Goal: Transaction & Acquisition: Purchase product/service

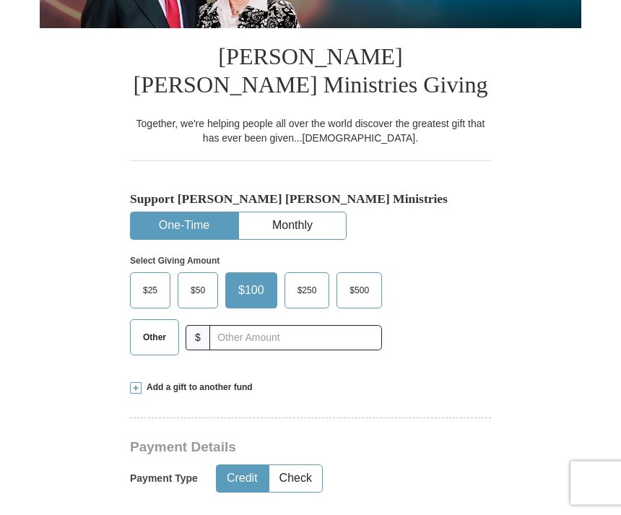
scroll to position [309, 0]
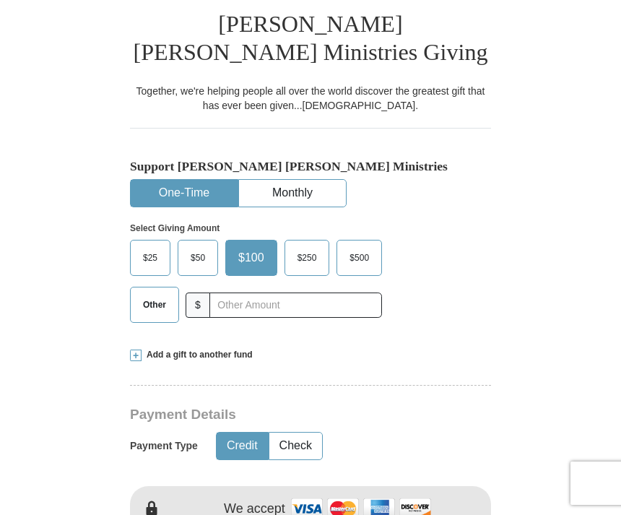
click at [370, 251] on span "$500" at bounding box center [359, 258] width 34 height 22
click at [0, 0] on input "$500" at bounding box center [0, 0] width 0 height 0
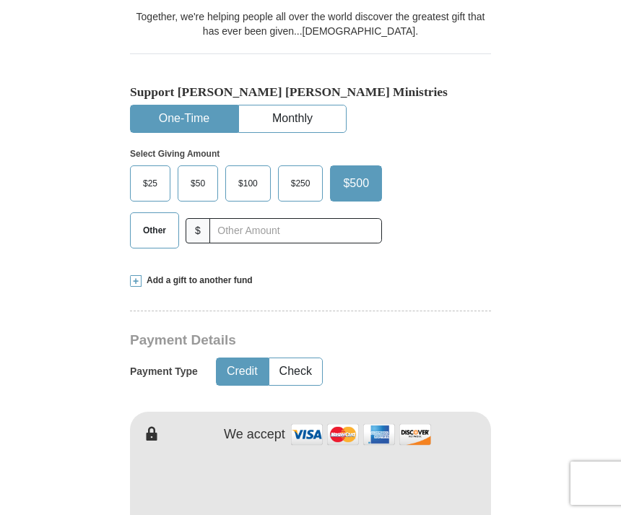
scroll to position [382, 0]
click at [160, 236] on span "Other" at bounding box center [155, 231] width 38 height 22
click at [0, 0] on input "Other" at bounding box center [0, 0] width 0 height 0
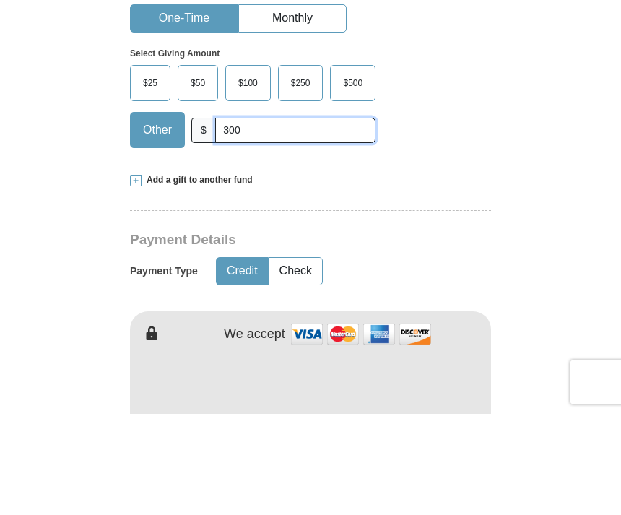
type input "300"
click at [134, 276] on span at bounding box center [136, 282] width 12 height 12
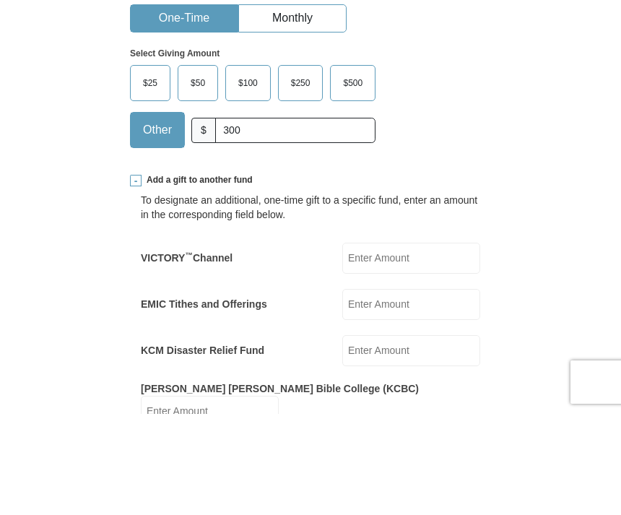
scroll to position [484, 0]
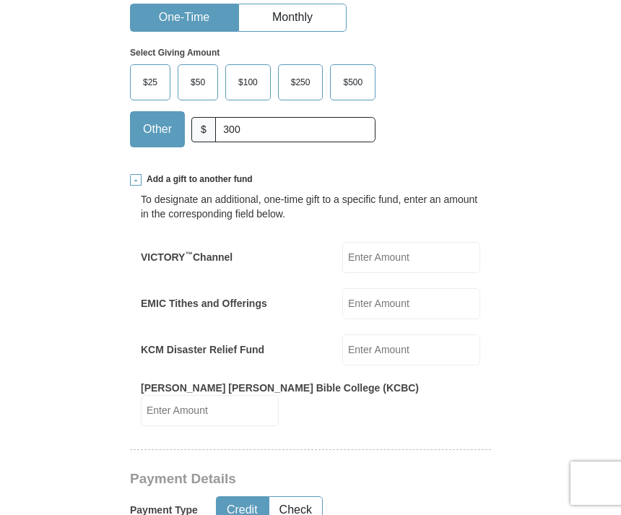
click at [422, 305] on input "EMIC Tithes and Offerings" at bounding box center [411, 303] width 138 height 31
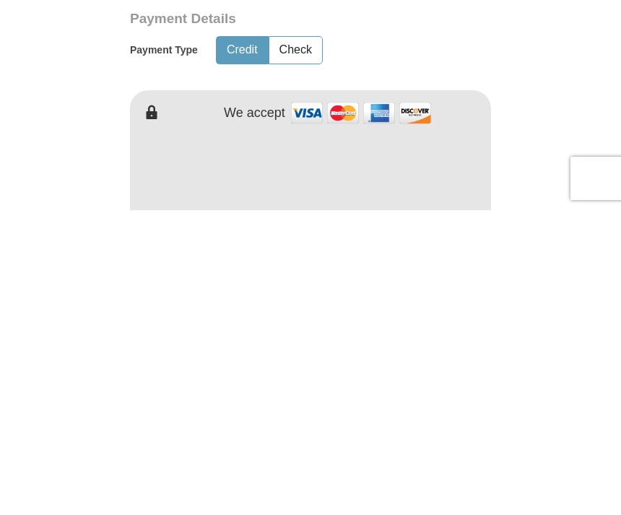
scroll to position [644, 0]
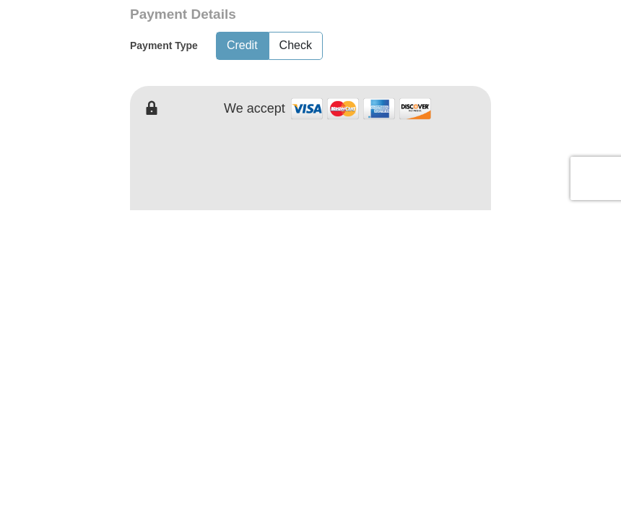
type input "300"
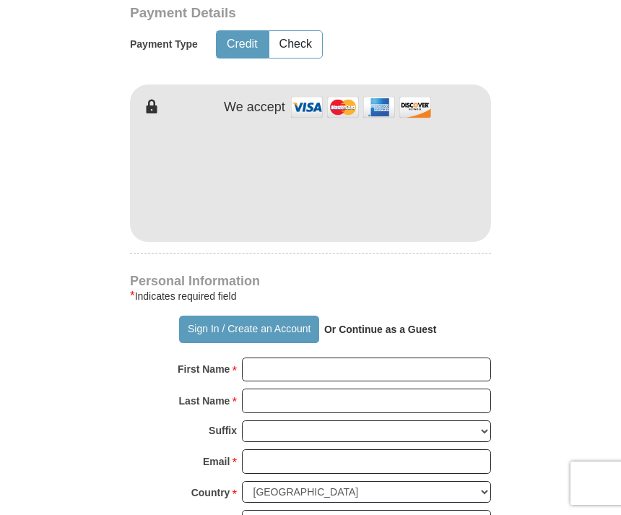
scroll to position [949, 0]
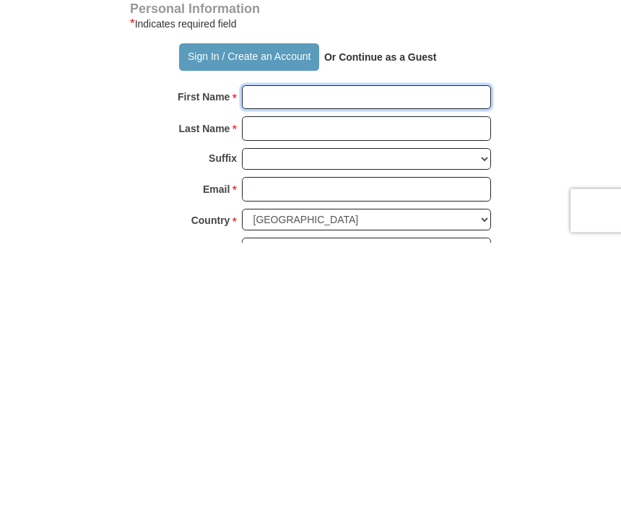
click at [283, 358] on input "First Name *" at bounding box center [366, 370] width 249 height 25
type input "[PERSON_NAME]"
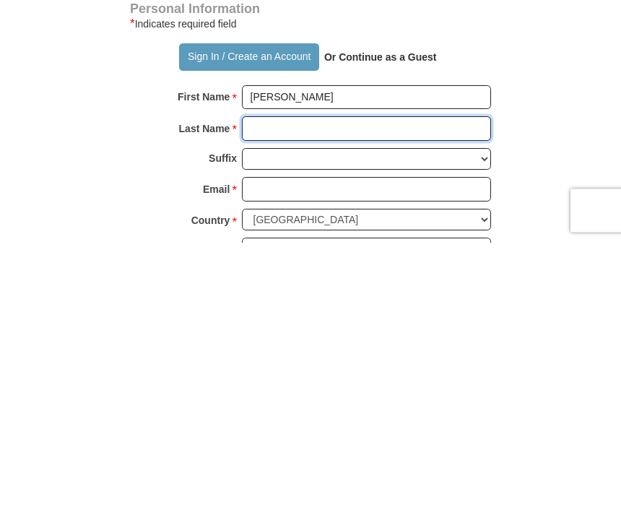
click at [276, 389] on input "Last Name *" at bounding box center [366, 401] width 249 height 25
type input "Jakobsen"
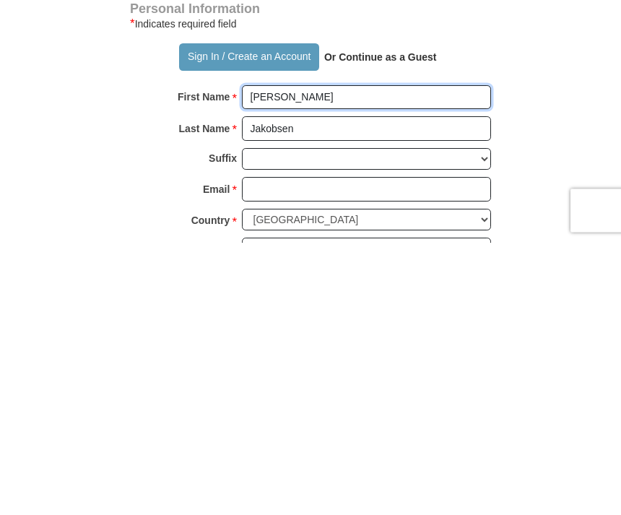
click at [350, 358] on input "[PERSON_NAME]" at bounding box center [366, 370] width 249 height 25
type input "[PERSON_NAME]"
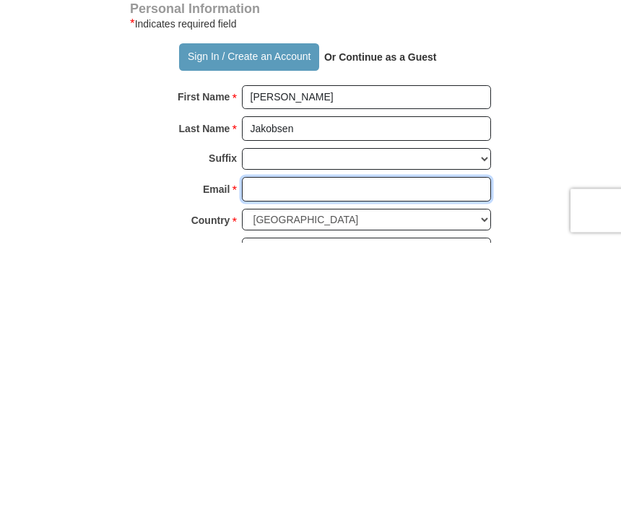
click at [270, 450] on input "Email *" at bounding box center [366, 462] width 249 height 25
type input "[EMAIL_ADDRESS][DOMAIN_NAME]"
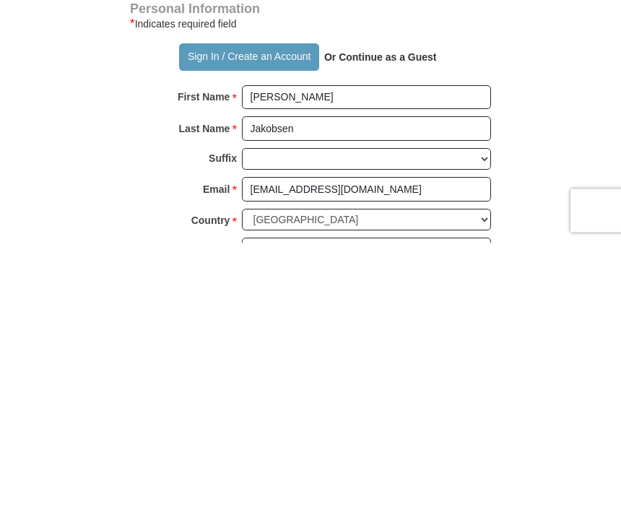
scroll to position [1223, 0]
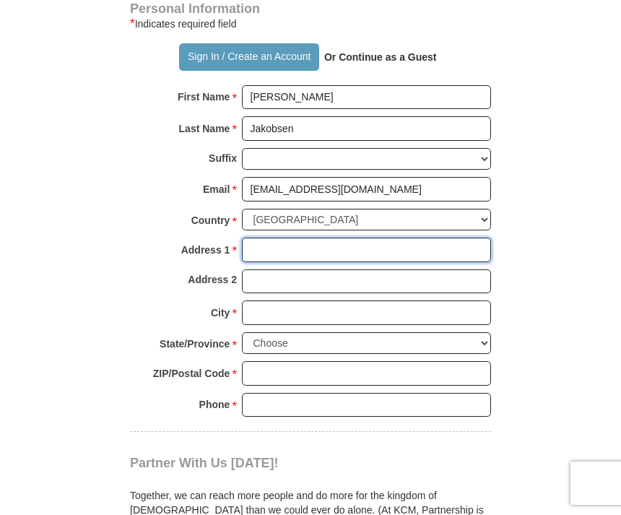
click at [281, 238] on input "Address 1 *" at bounding box center [366, 250] width 249 height 25
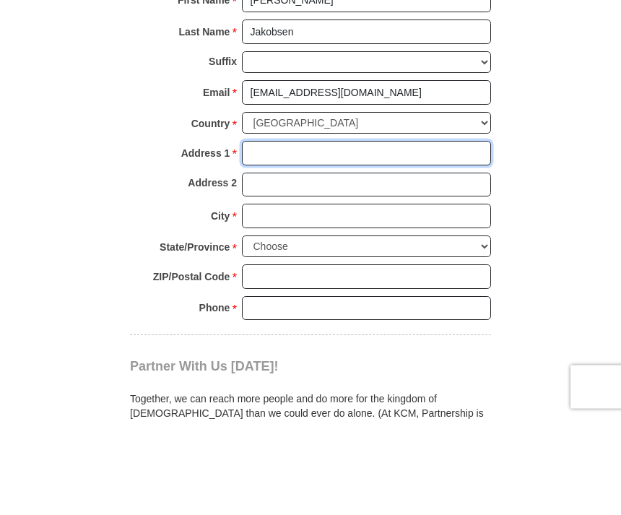
type input "[STREET_ADDRESS]"
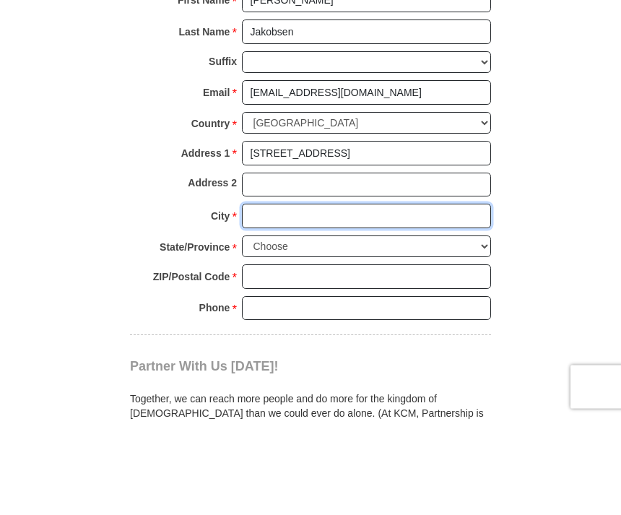
type input "Silverspring"
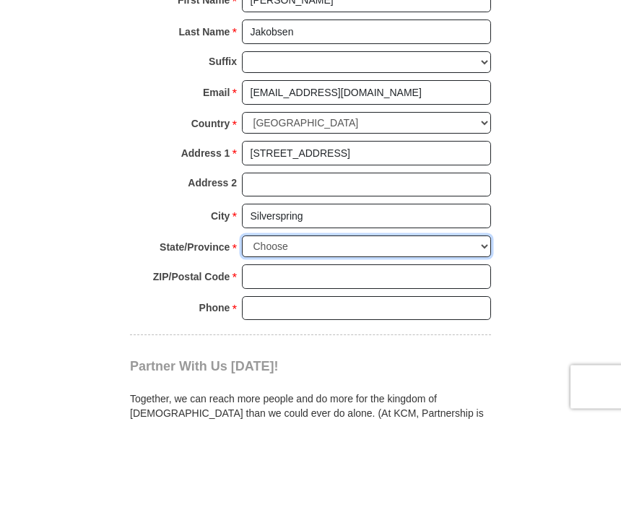
select select "MD"
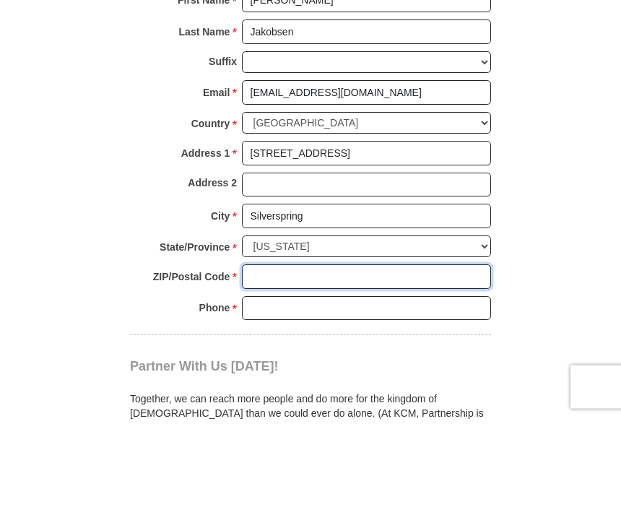
type input "20906"
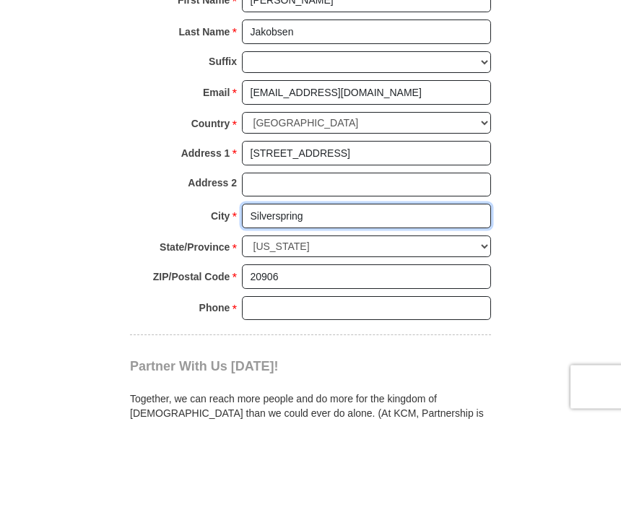
click at [336, 301] on input "Silverspring" at bounding box center [366, 313] width 249 height 25
type input "SilverSpring"
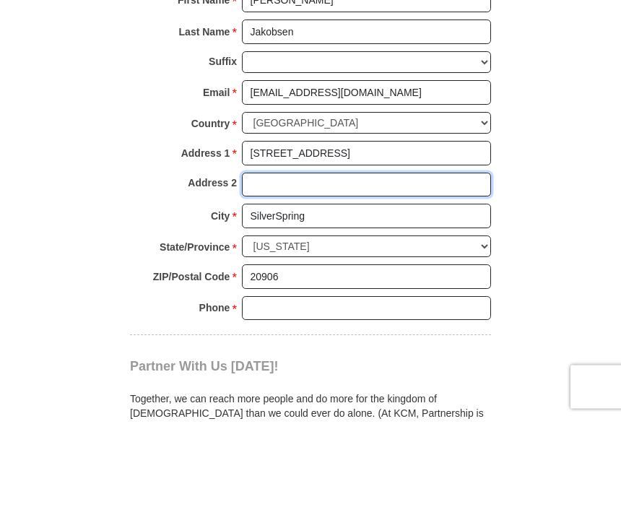
click at [267, 270] on input "Address 2" at bounding box center [366, 282] width 249 height 25
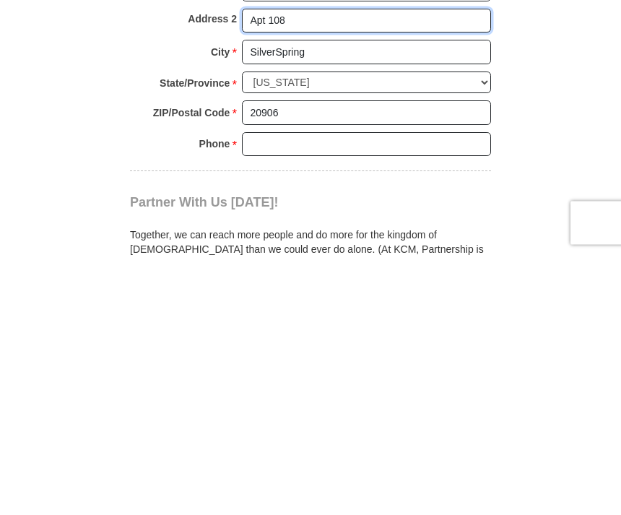
type input "Apt 108"
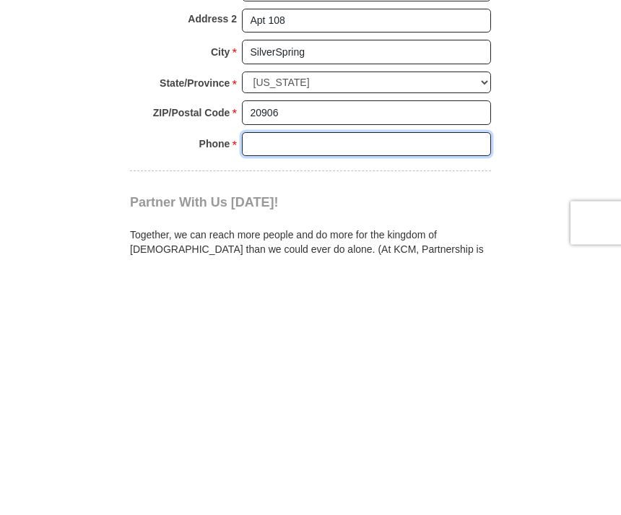
click at [272, 393] on input "Phone * *" at bounding box center [366, 405] width 249 height 25
type input "3016619011"
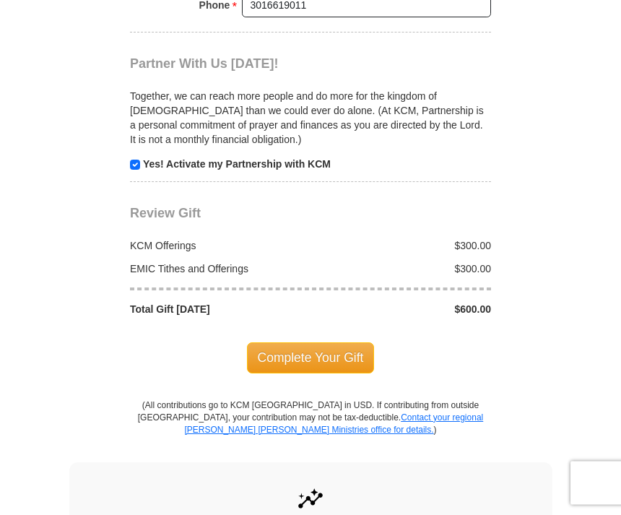
scroll to position [1623, 0]
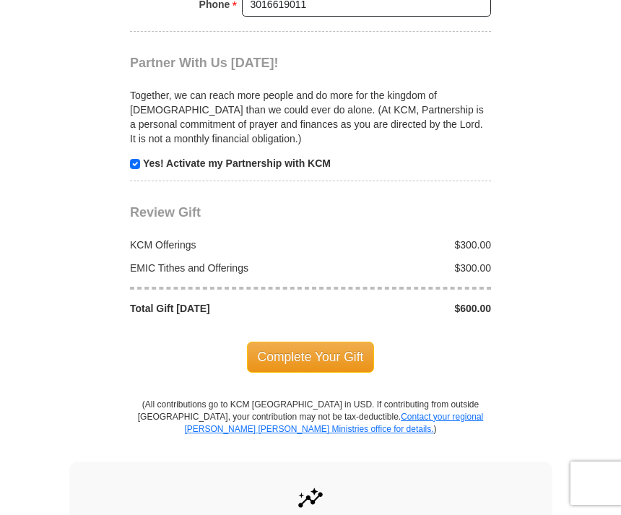
click at [319, 342] on span "Complete Your Gift" at bounding box center [311, 357] width 128 height 30
